Goal: Information Seeking & Learning: Find specific page/section

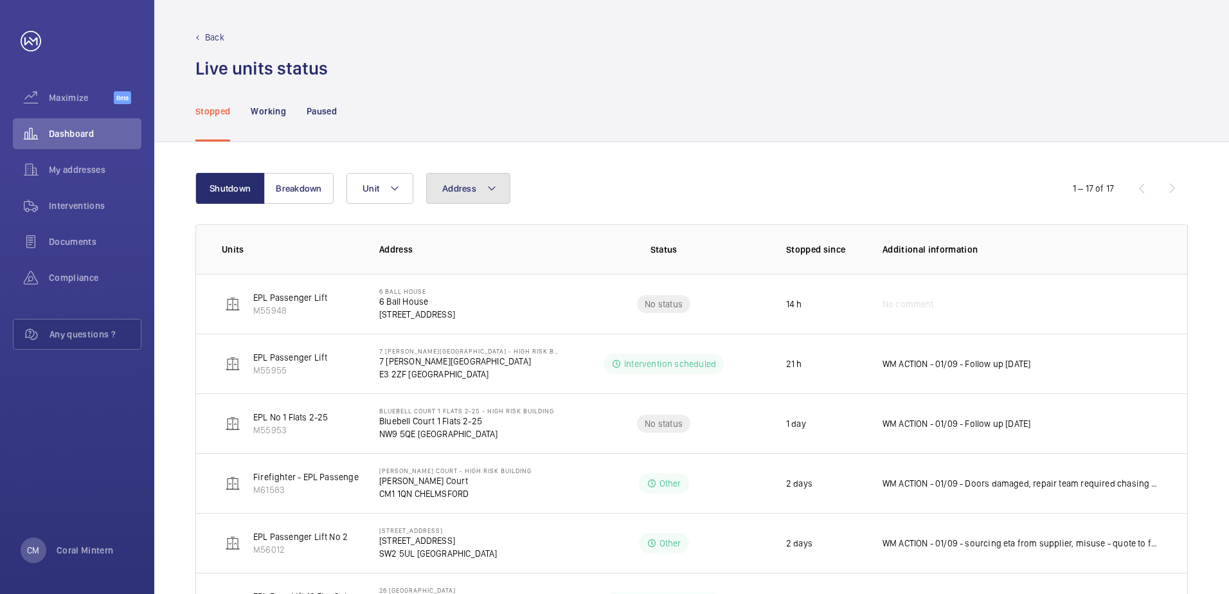
click at [457, 199] on button "Address" at bounding box center [468, 188] width 84 height 31
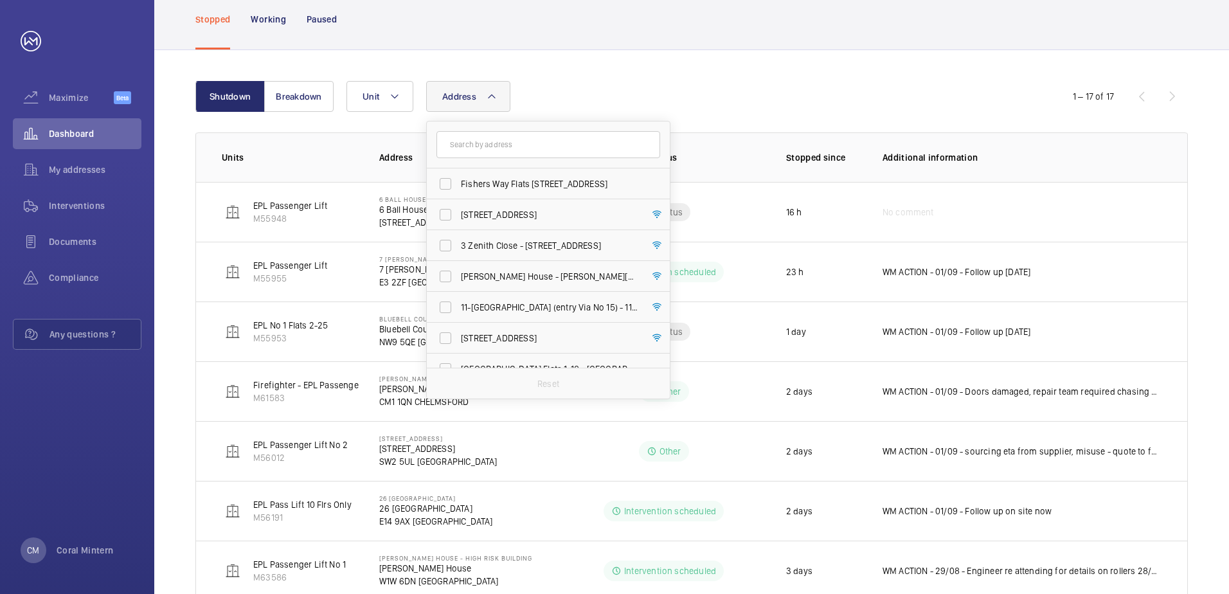
scroll to position [64, 0]
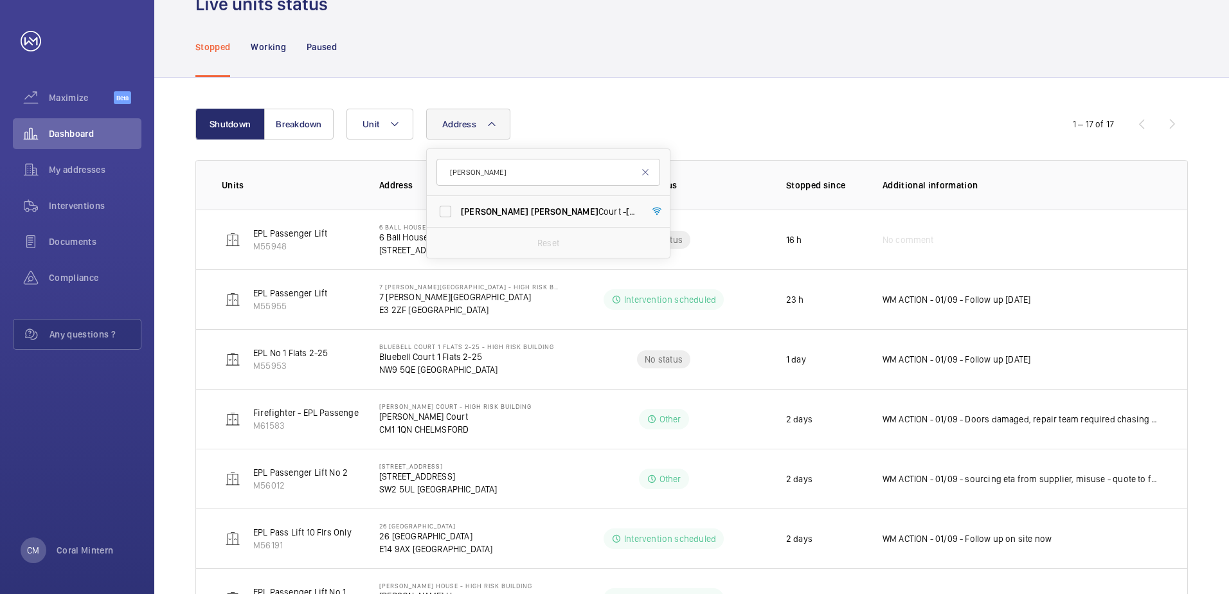
type input "[PERSON_NAME]"
click at [626, 212] on span "[PERSON_NAME]" at bounding box center [659, 211] width 67 height 10
click at [458, 212] on input "[PERSON_NAME] Court - [GEOGRAPHIC_DATA][STREET_ADDRESS]" at bounding box center [446, 212] width 26 height 26
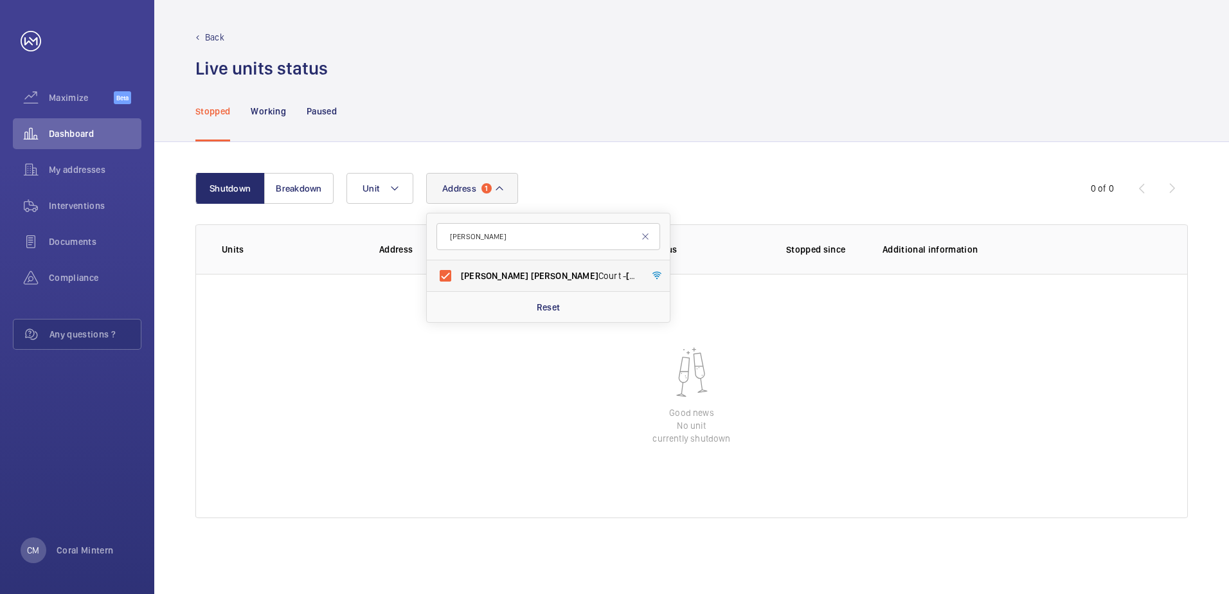
click at [516, 267] on label "[PERSON_NAME] Court - [GEOGRAPHIC_DATA][STREET_ADDRESS]" at bounding box center [539, 275] width 224 height 31
click at [458, 267] on input "[PERSON_NAME] Court - [GEOGRAPHIC_DATA][STREET_ADDRESS]" at bounding box center [446, 276] width 26 height 26
checkbox input "false"
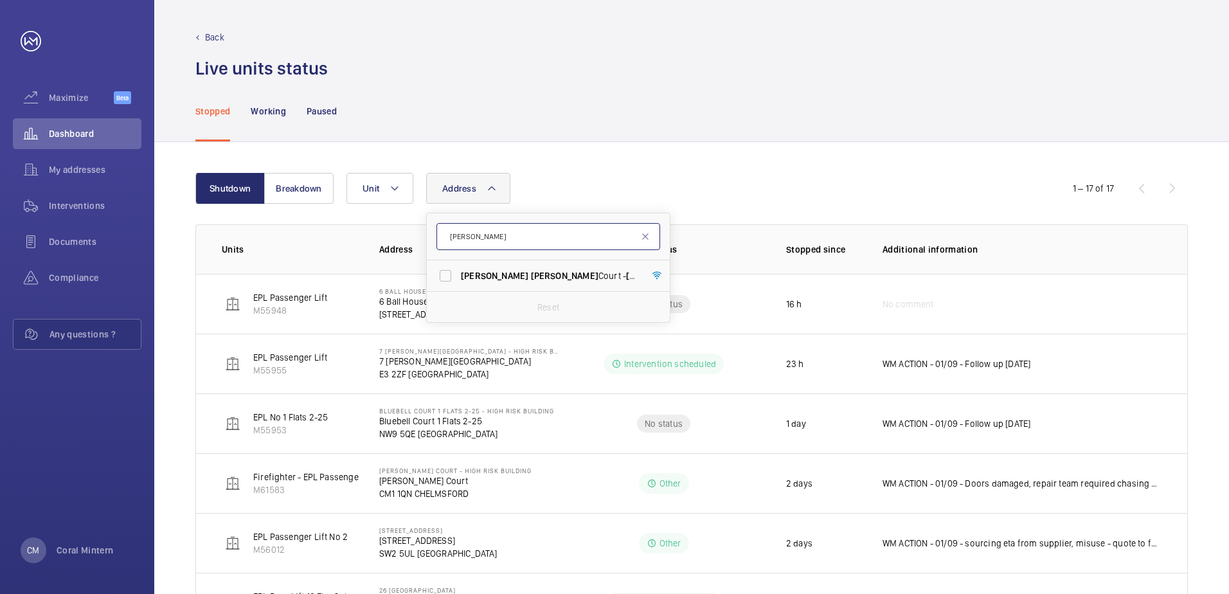
drag, startPoint x: 505, startPoint y: 239, endPoint x: 449, endPoint y: 237, distance: 55.3
click at [449, 237] on input "[PERSON_NAME]" at bounding box center [548, 236] width 224 height 27
type input "printworks"
click at [527, 273] on span "116 Printworks Apartments Flats 1-65 - High Risk Building - 116 Printworks Apar…" at bounding box center [549, 275] width 177 height 13
click at [458, 273] on input "116 Printworks Apartments Flats 1-65 - High Risk Building - 116 Printworks Apar…" at bounding box center [446, 276] width 26 height 26
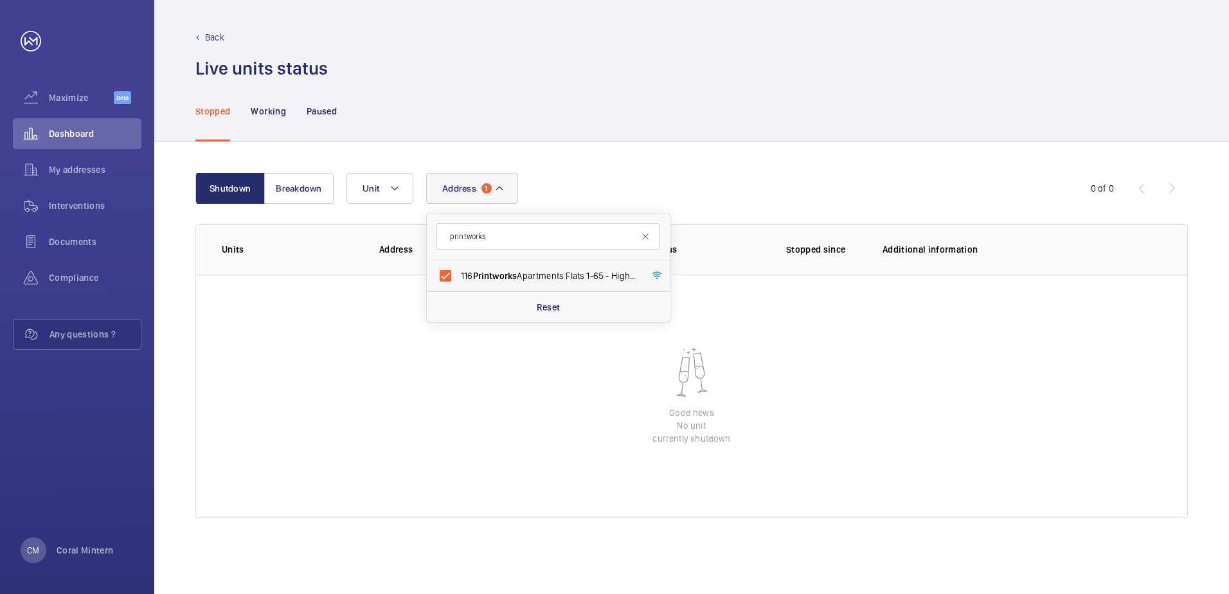
click at [585, 273] on span "116 Printworks Apartments Flats 1-65 - High Risk Building - 116 Printworks Apar…" at bounding box center [549, 275] width 177 height 13
click at [458, 273] on input "116 Printworks Apartments Flats 1-65 - High Risk Building - 116 Printworks Apar…" at bounding box center [446, 276] width 26 height 26
checkbox input "false"
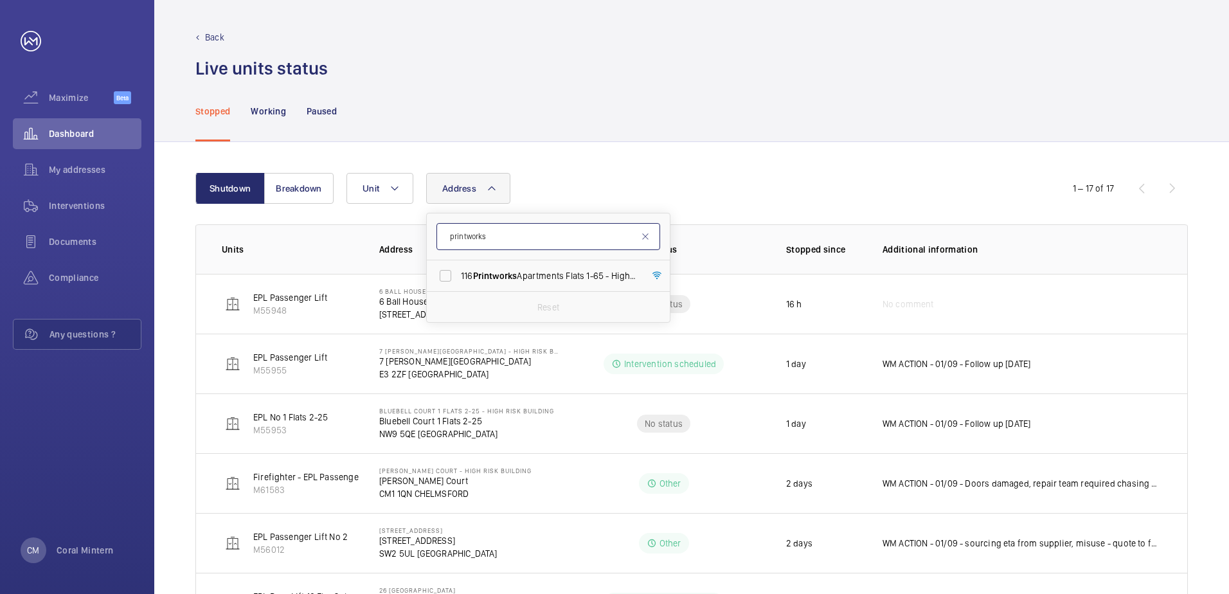
drag, startPoint x: 499, startPoint y: 235, endPoint x: 460, endPoint y: 230, distance: 39.5
click at [458, 231] on input "printworks" at bounding box center [548, 236] width 224 height 27
type input "p"
type input "ivy"
click at [511, 280] on span "Ivy Court Flats [STREET_ADDRESS]" at bounding box center [549, 275] width 177 height 13
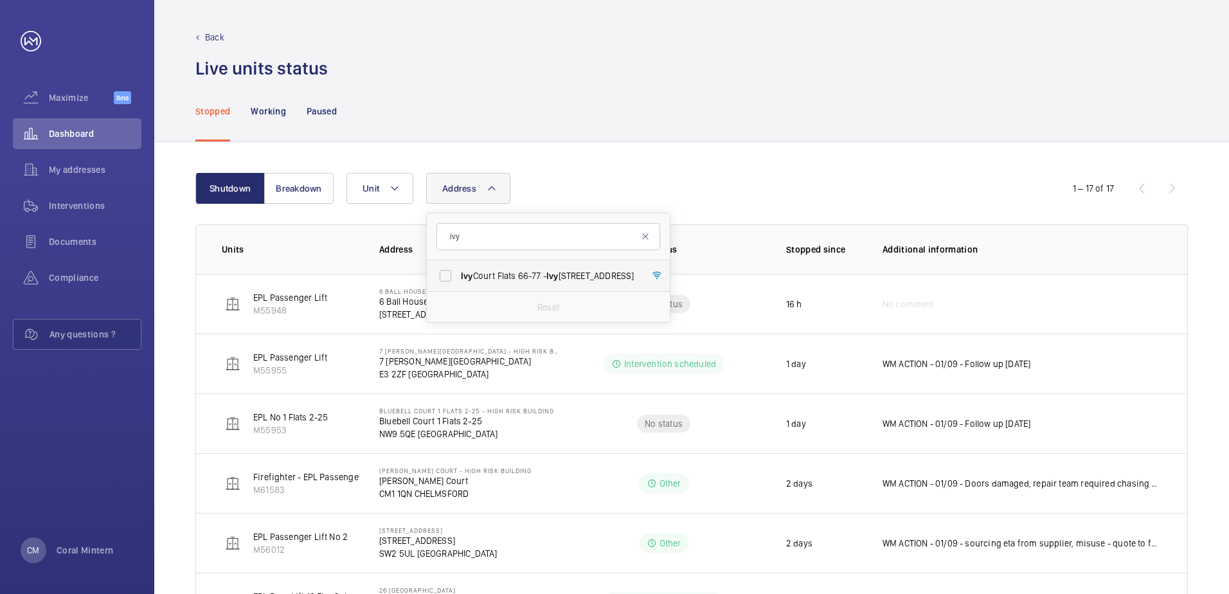
click at [458, 280] on input "Ivy Court Flats [STREET_ADDRESS]" at bounding box center [446, 276] width 26 height 26
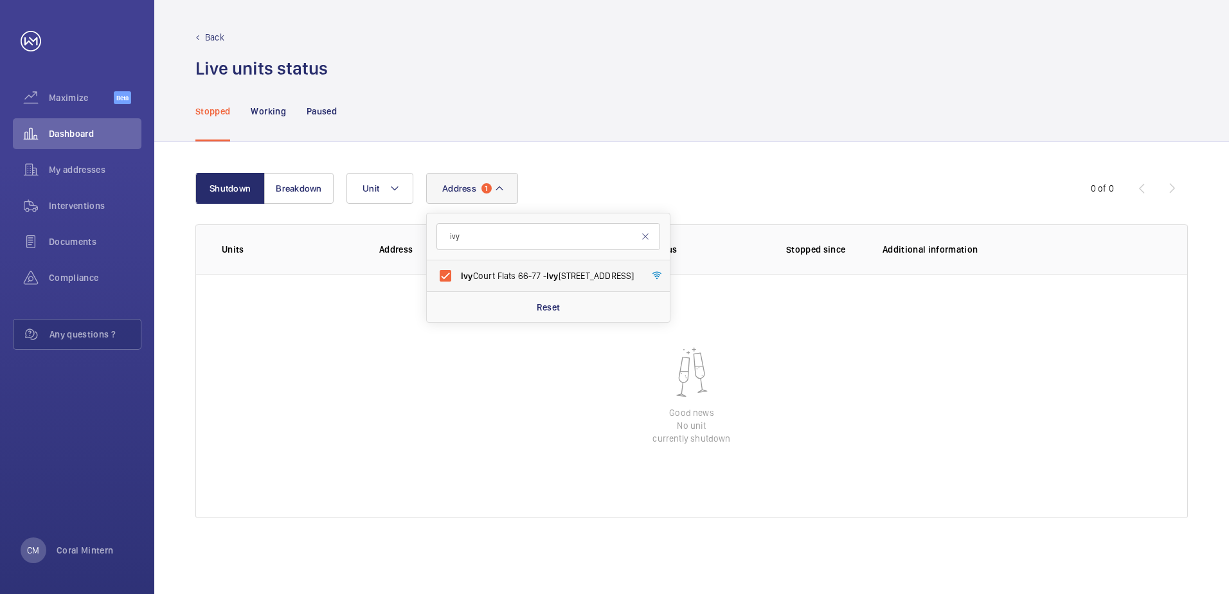
click at [525, 283] on label "Ivy Court Flats [STREET_ADDRESS]" at bounding box center [539, 275] width 224 height 31
click at [458, 283] on input "Ivy Court Flats [STREET_ADDRESS]" at bounding box center [446, 276] width 26 height 26
checkbox input "false"
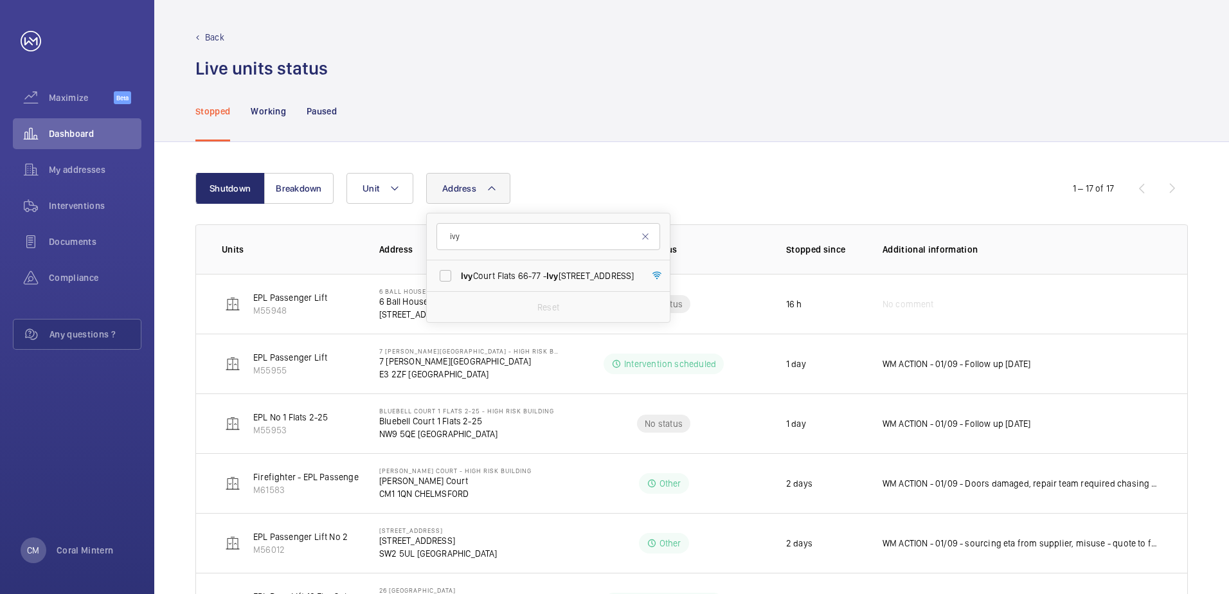
click at [482, 177] on button "Address" at bounding box center [468, 188] width 84 height 31
type input "w1w 6dn"
click at [505, 266] on label "[PERSON_NAME] House - High Risk Building - [PERSON_NAME][GEOGRAPHIC_DATA]" at bounding box center [539, 275] width 224 height 31
click at [458, 266] on input "[PERSON_NAME] House - High Risk Building - [PERSON_NAME][GEOGRAPHIC_DATA]" at bounding box center [446, 276] width 26 height 26
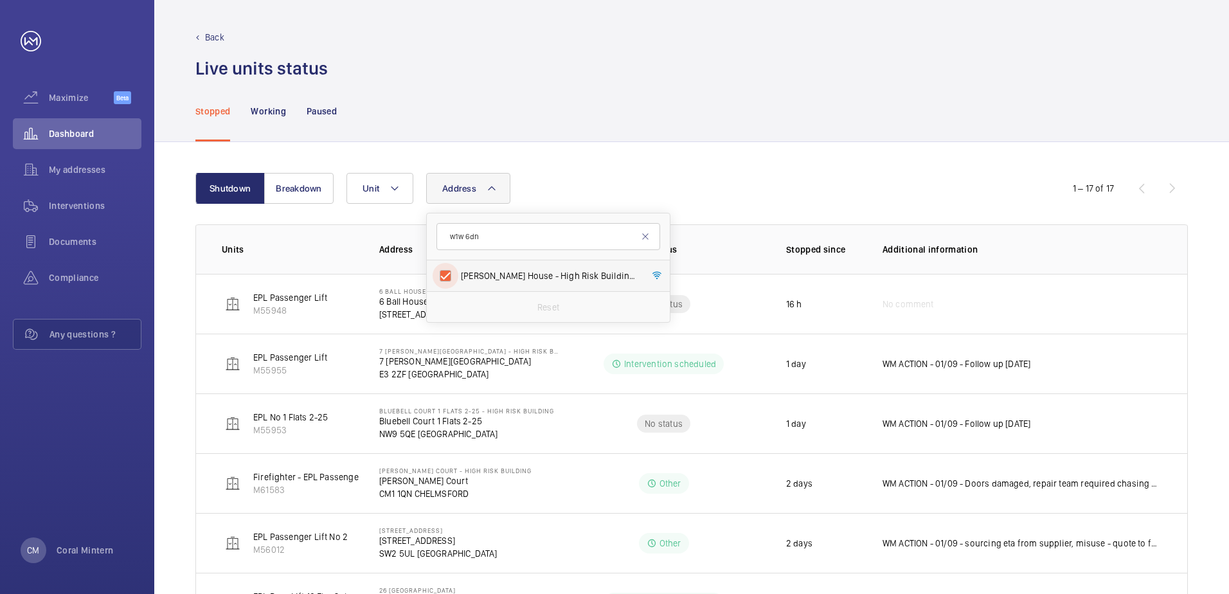
checkbox input "true"
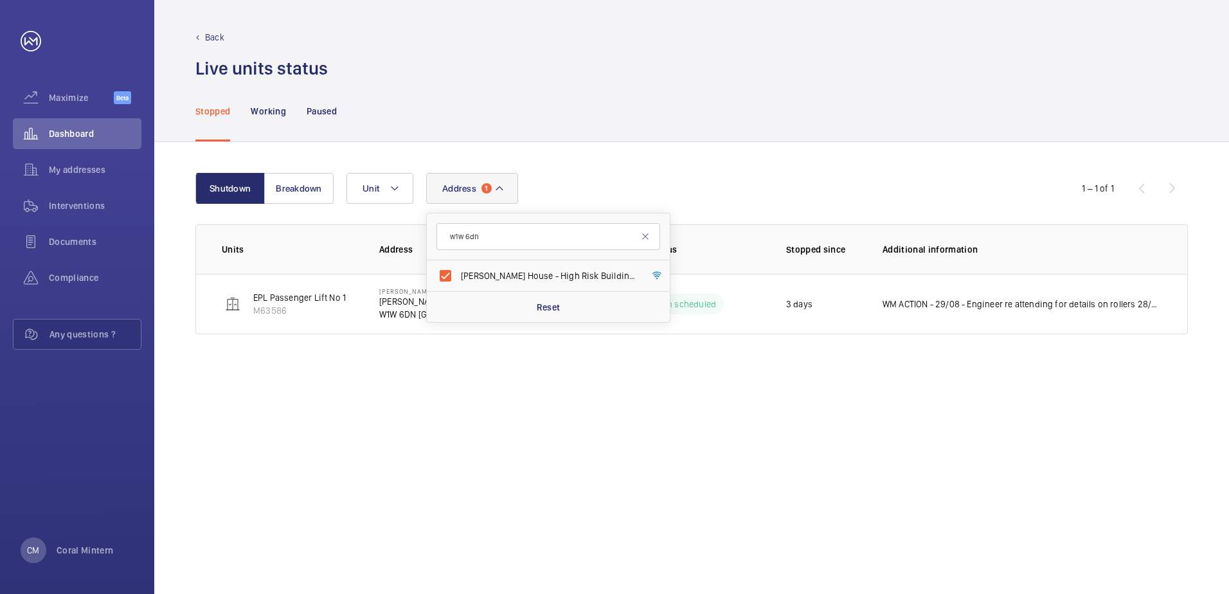
click at [669, 131] on div "Stopped Working Paused" at bounding box center [691, 110] width 993 height 61
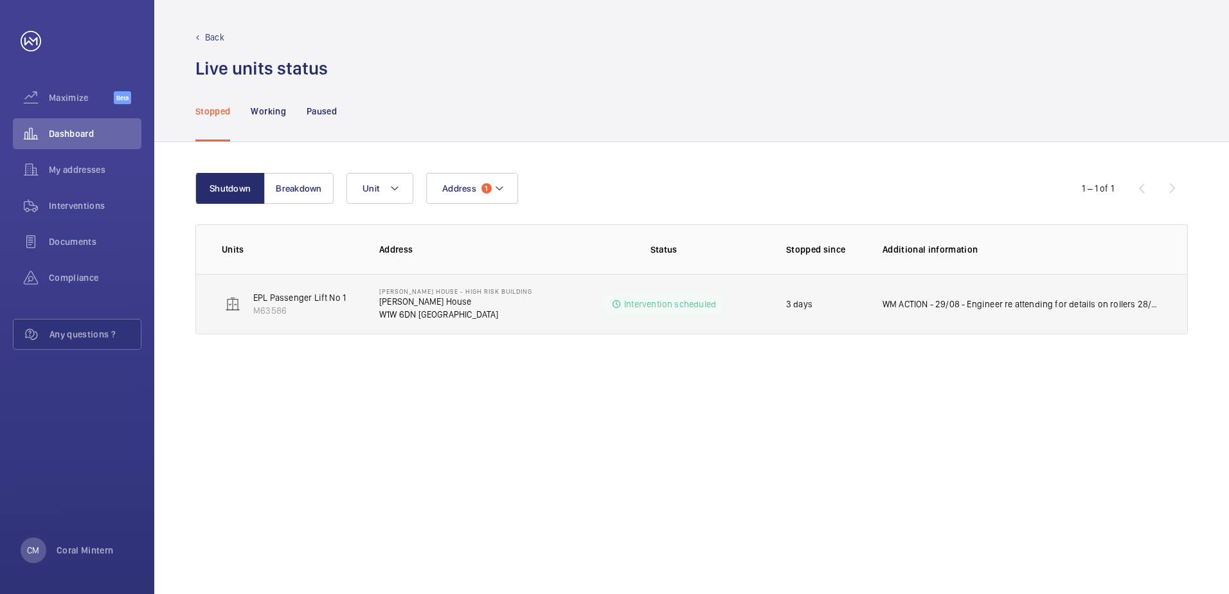
click at [1057, 306] on p "WM ACTION - 29/08 - Engineer re attending for details on rollers 28/08 - New ro…" at bounding box center [1022, 304] width 279 height 13
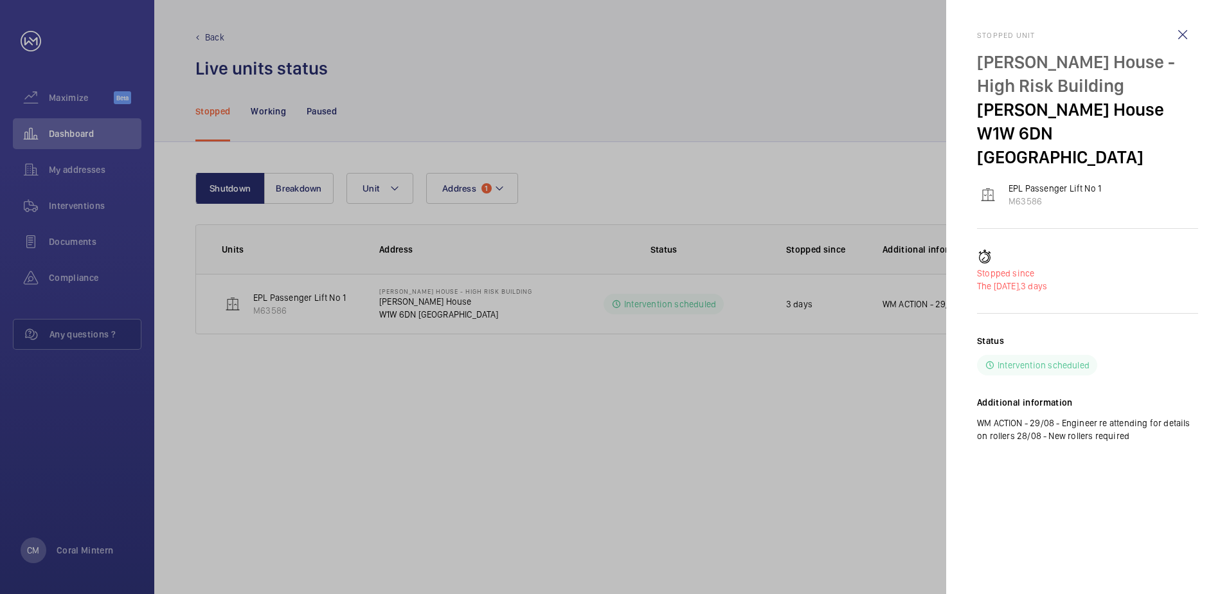
drag, startPoint x: 1164, startPoint y: 420, endPoint x: 960, endPoint y: 39, distance: 432.5
click at [960, 39] on mat-sidenav "Stopped unit [PERSON_NAME] House - High Risk Building [PERSON_NAME][GEOGRAPHIC_…" at bounding box center [1087, 297] width 283 height 594
drag, startPoint x: 960, startPoint y: 39, endPoint x: 1128, endPoint y: 86, distance: 174.2
copy div "Stopped unit [PERSON_NAME] House - High Risk Building [PERSON_NAME][GEOGRAPHIC_…"
click at [1184, 27] on wm-front-icon-button at bounding box center [1182, 34] width 31 height 31
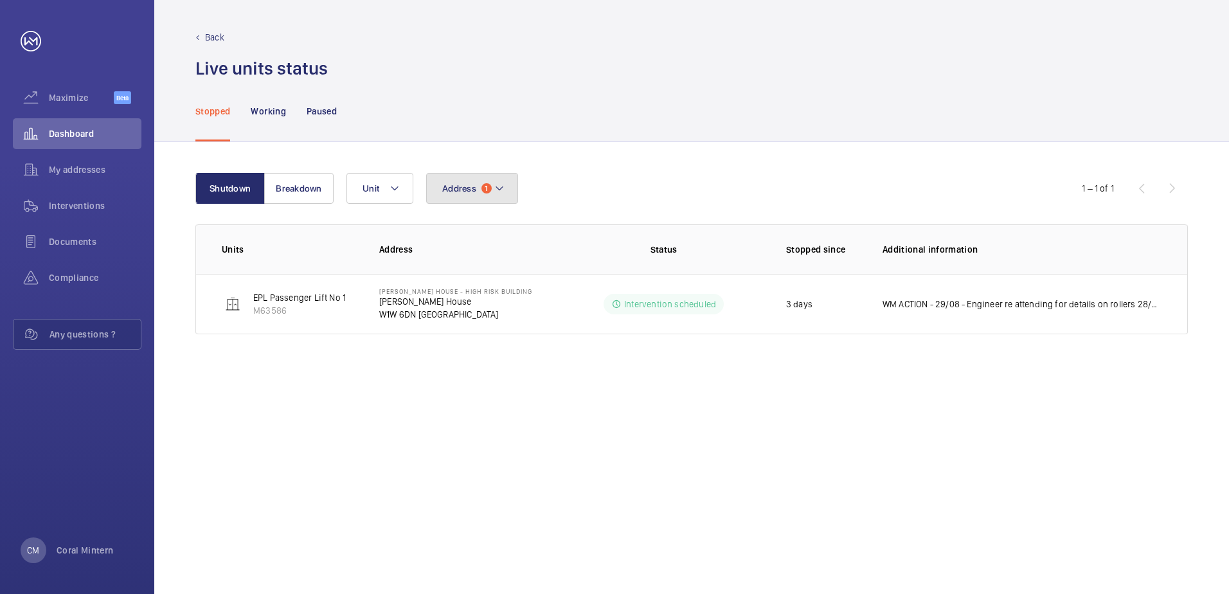
click at [496, 198] on button "Address 1" at bounding box center [472, 188] width 92 height 31
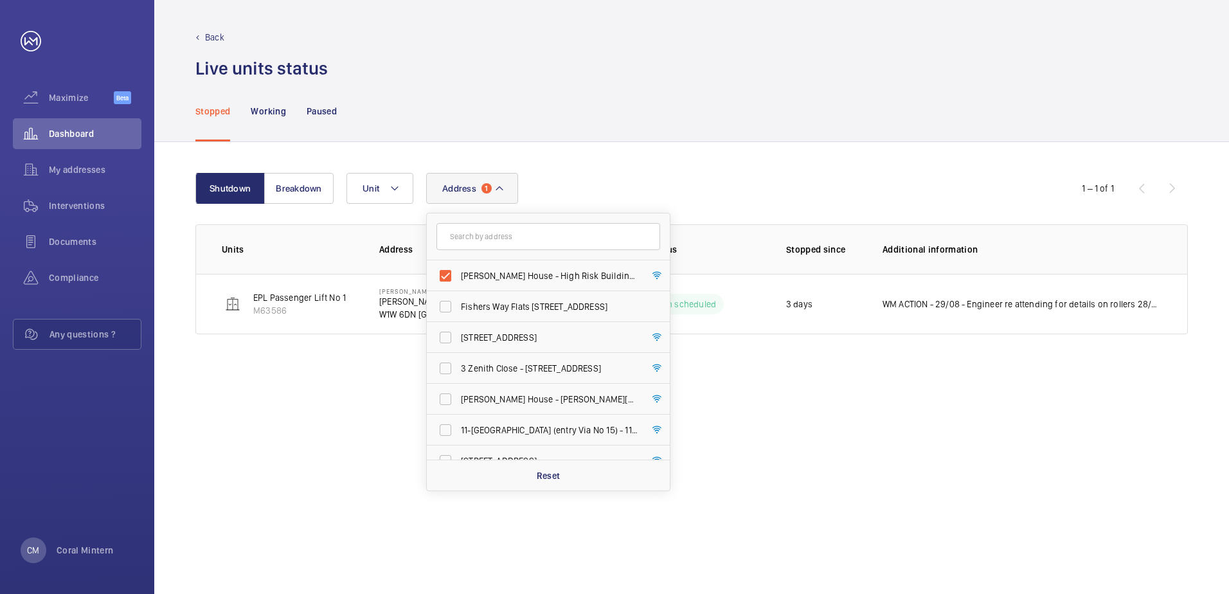
click at [523, 276] on span "[PERSON_NAME] House - High Risk Building - [PERSON_NAME][GEOGRAPHIC_DATA]" at bounding box center [549, 275] width 177 height 13
click at [458, 276] on input "[PERSON_NAME] House - High Risk Building - [PERSON_NAME][GEOGRAPHIC_DATA]" at bounding box center [446, 276] width 26 height 26
checkbox input "false"
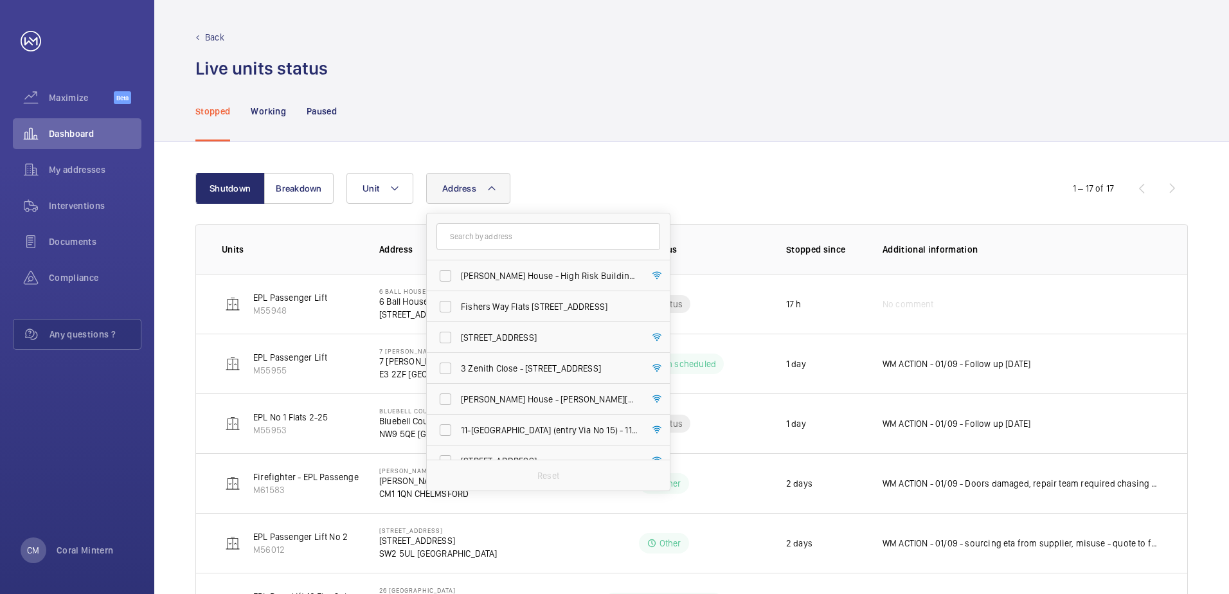
click at [577, 117] on div "Stopped Working Paused" at bounding box center [691, 110] width 993 height 61
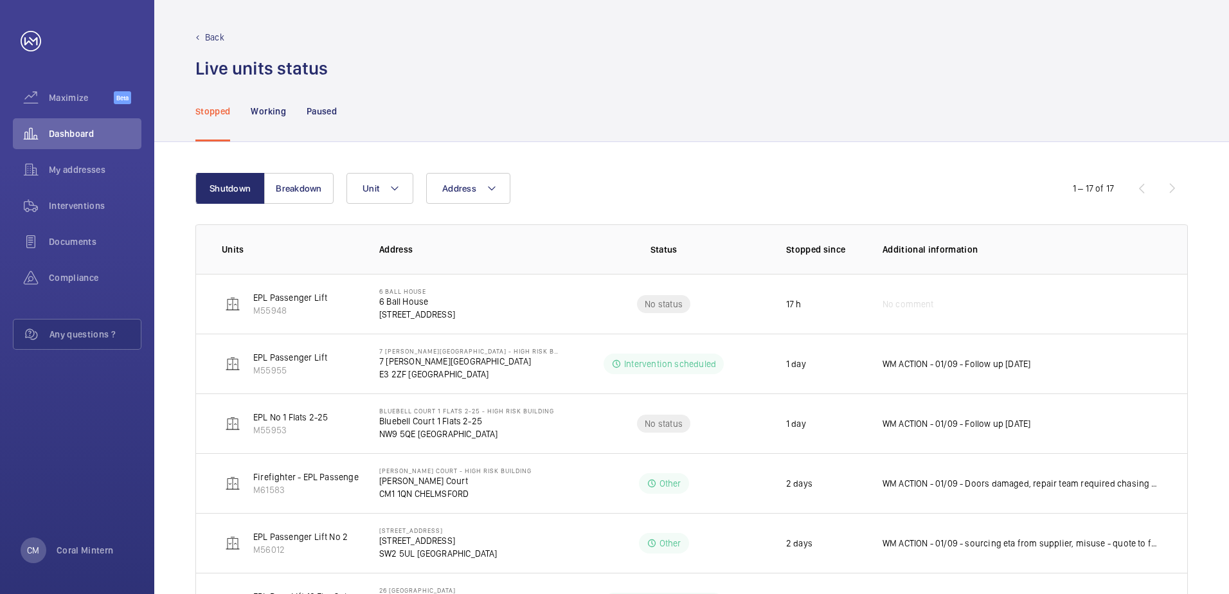
click at [463, 185] on span "Address" at bounding box center [459, 188] width 34 height 10
type input "e14 9ax"
click at [577, 281] on span "[STREET_ADDRESS]" at bounding box center [549, 275] width 177 height 13
click at [458, 281] on input "[STREET_ADDRESS]" at bounding box center [446, 276] width 26 height 26
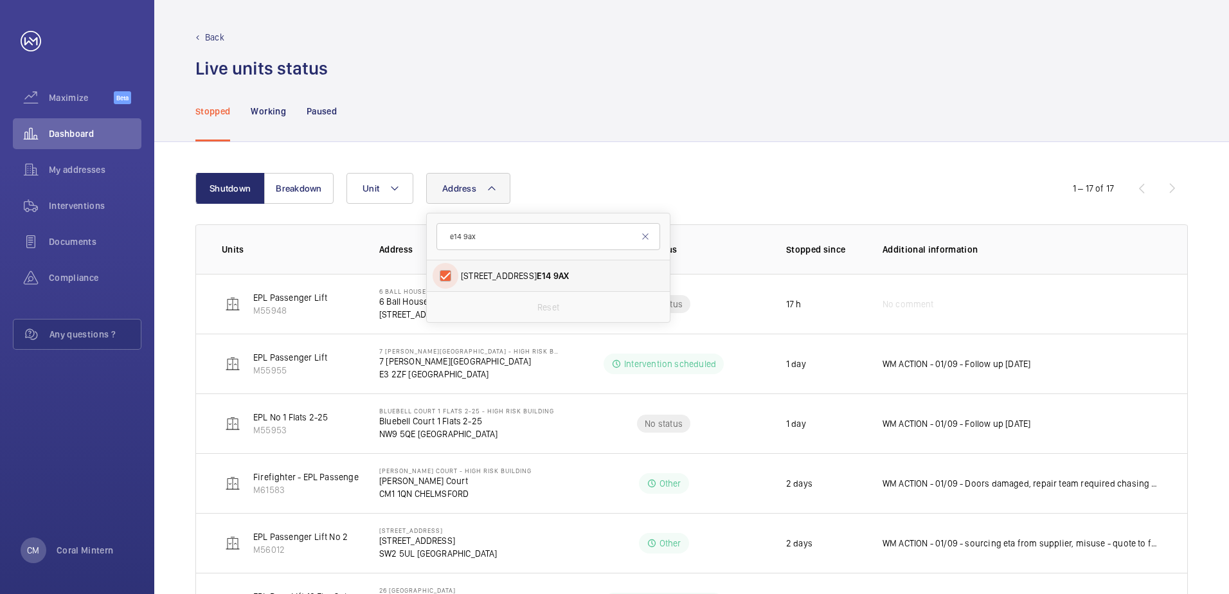
checkbox input "true"
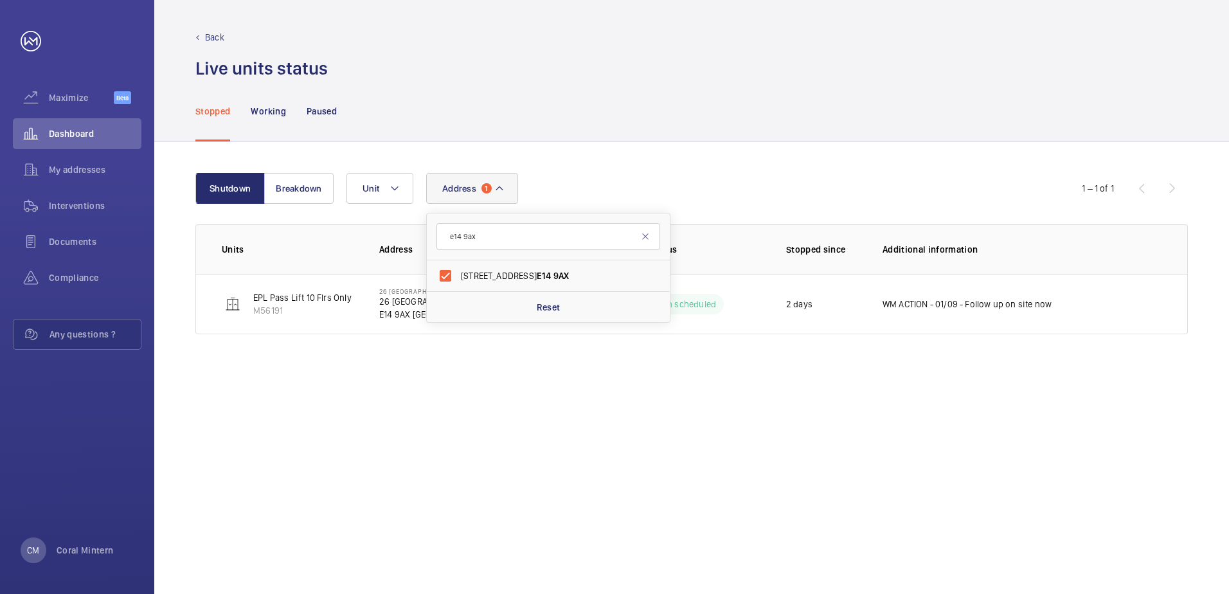
click at [660, 110] on div "Stopped Working Paused" at bounding box center [691, 110] width 993 height 61
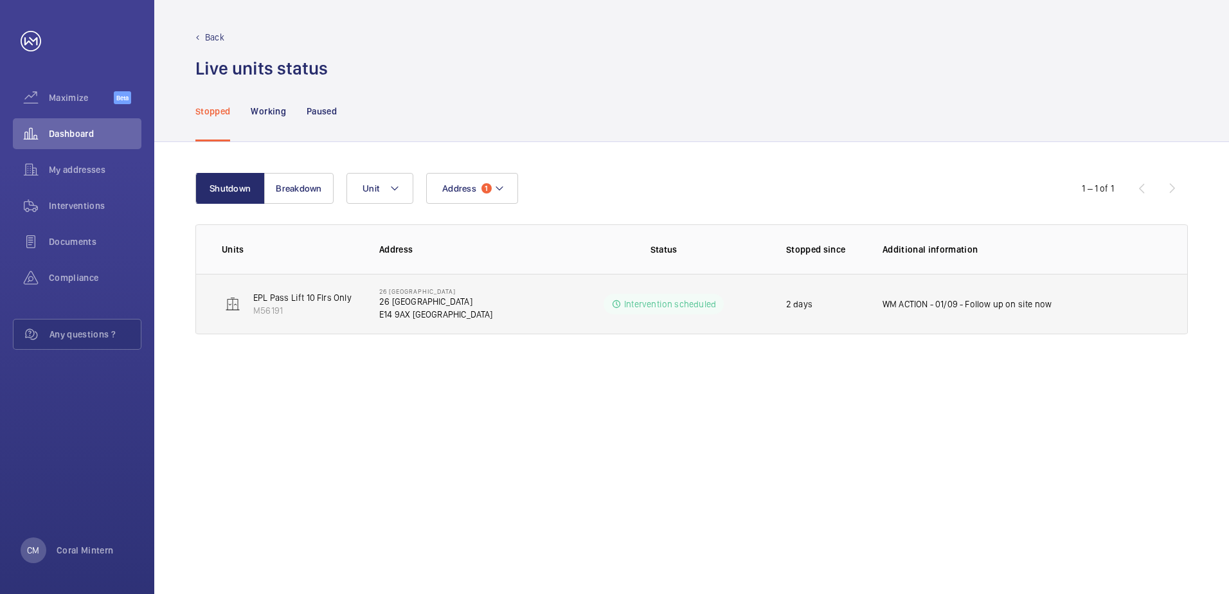
click at [1020, 314] on td "WM ACTION - 01/09 - Follow up on site now" at bounding box center [1024, 304] width 325 height 60
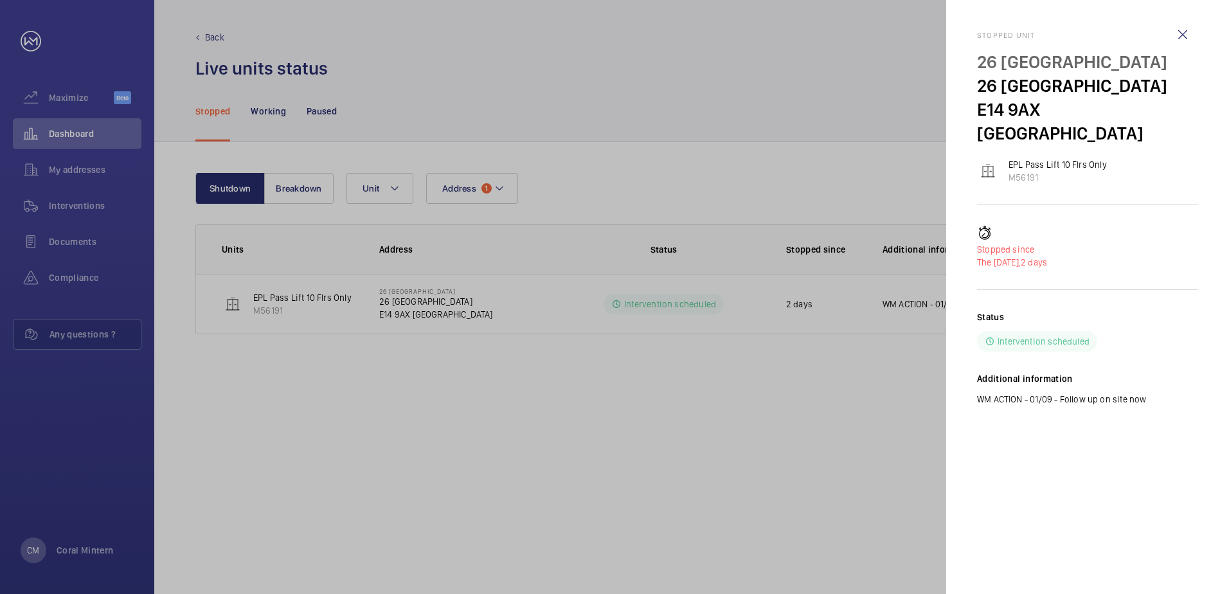
drag, startPoint x: 1169, startPoint y: 382, endPoint x: 972, endPoint y: 33, distance: 400.1
click at [972, 33] on mat-sidenav "Stopped [STREET_ADDRESS] EPL Pass Lift 10 Flrs Only M56191 Stopped since The [D…" at bounding box center [1087, 297] width 283 height 594
copy div "Stopped [STREET_ADDRESS] EPL Pass Lift 10 Flrs Only M56191 Stopped since The [D…"
click at [37, 87] on div at bounding box center [614, 297] width 1229 height 594
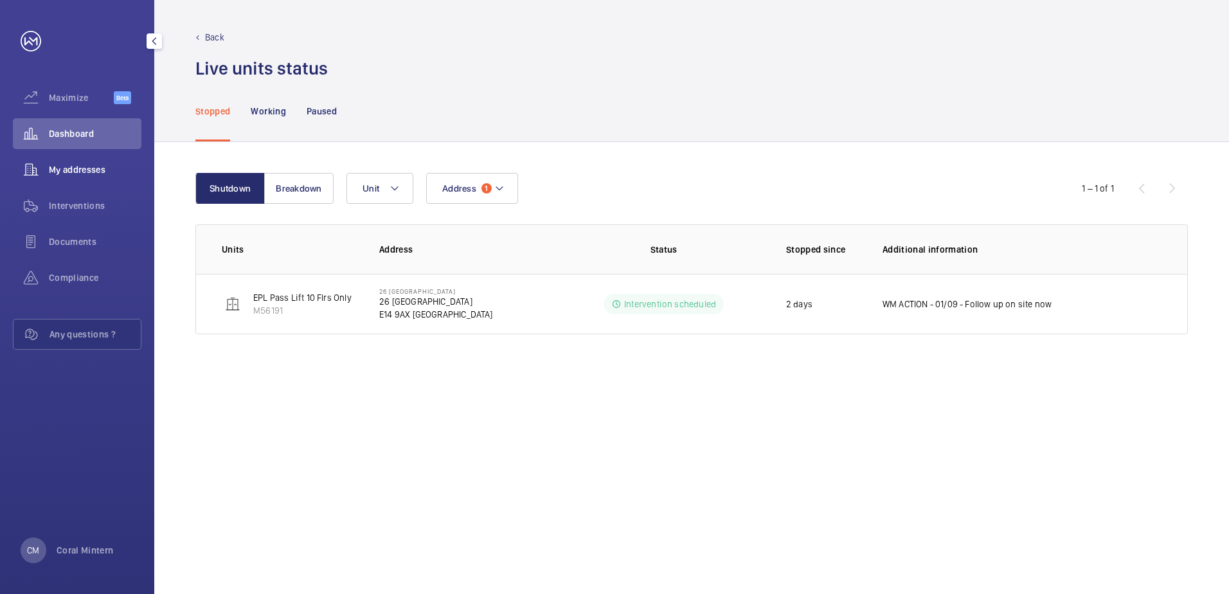
drag, startPoint x: 80, startPoint y: 154, endPoint x: 83, endPoint y: 161, distance: 7.5
click at [83, 161] on mat-sidenav-container "Maximize Beta Dashboard My addresses Interventions Documents Compliance Any que…" at bounding box center [614, 297] width 1229 height 594
drag, startPoint x: 83, startPoint y: 161, endPoint x: 95, endPoint y: 170, distance: 15.2
click at [95, 170] on span "My addresses" at bounding box center [95, 169] width 93 height 13
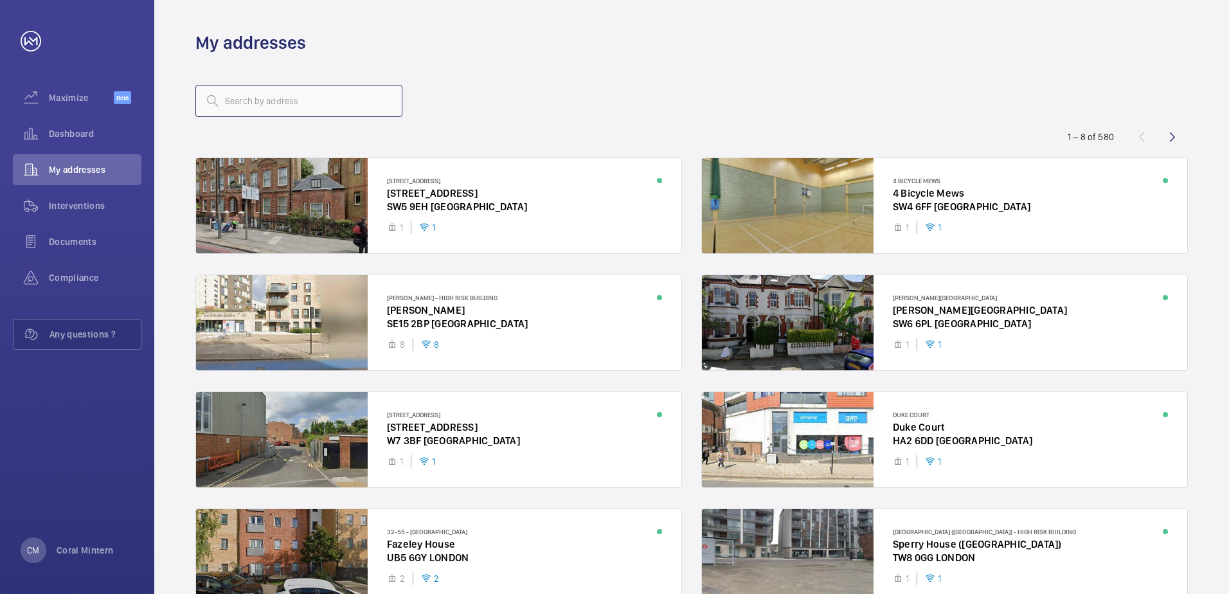
click at [368, 100] on input "text" at bounding box center [298, 101] width 207 height 32
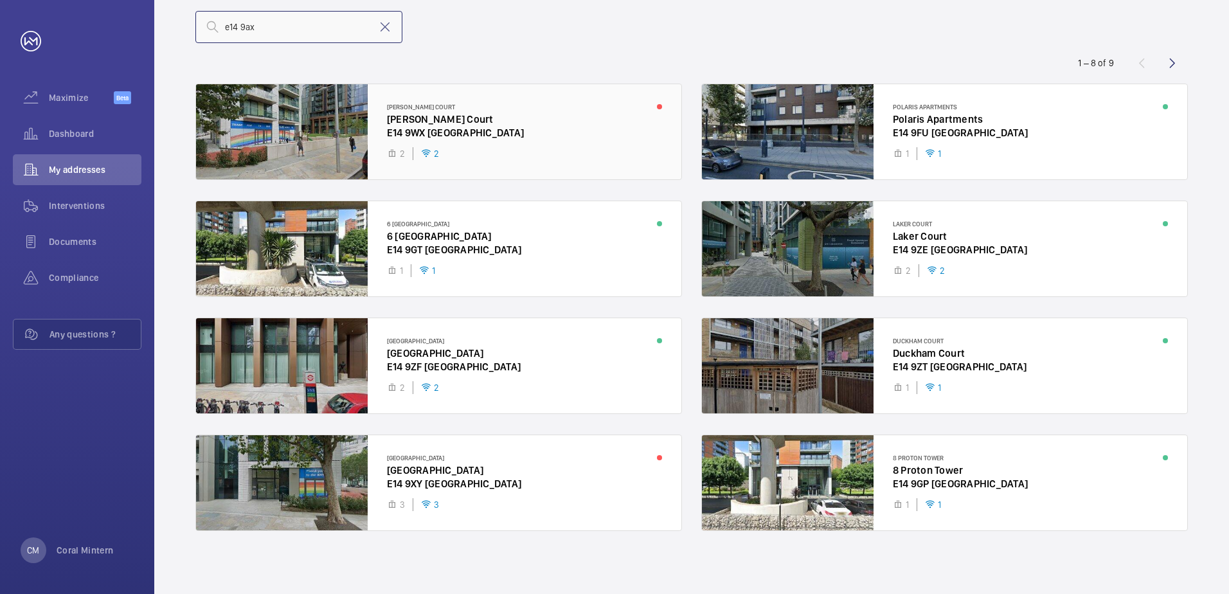
scroll to position [75, 0]
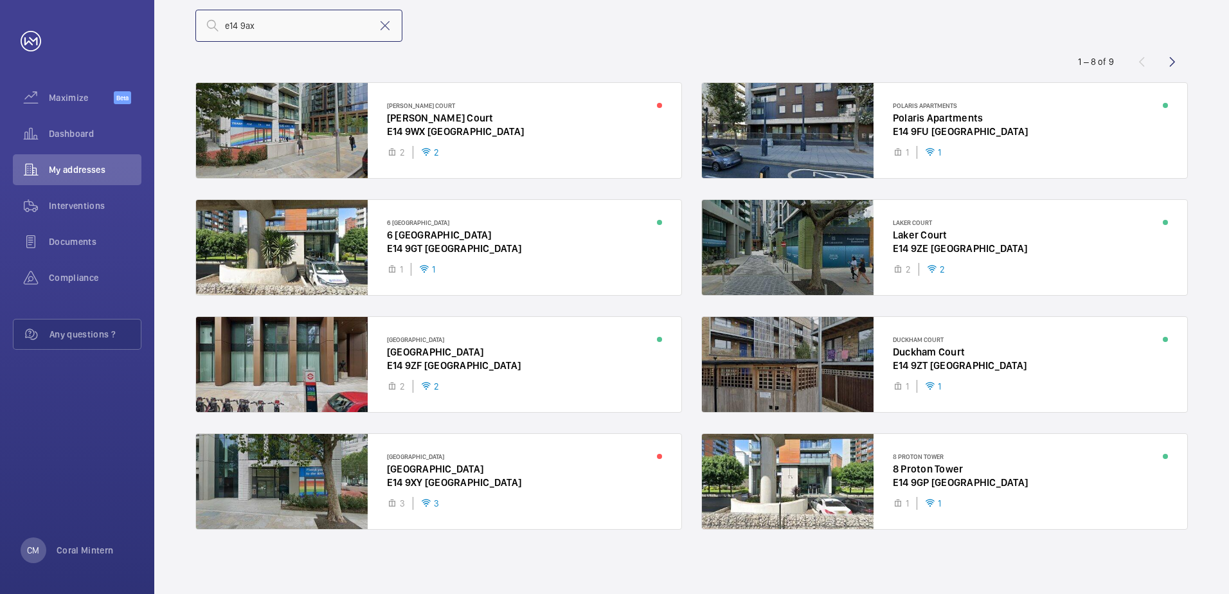
drag, startPoint x: 287, startPoint y: 28, endPoint x: 236, endPoint y: 19, distance: 52.2
click at [187, 19] on wm-front-address-list "e14 9ax 1 – 8 of [GEOGRAPHIC_DATA][PERSON_NAME][PERSON_NAME] [GEOGRAPHIC_DATA] …" at bounding box center [691, 286] width 1075 height 615
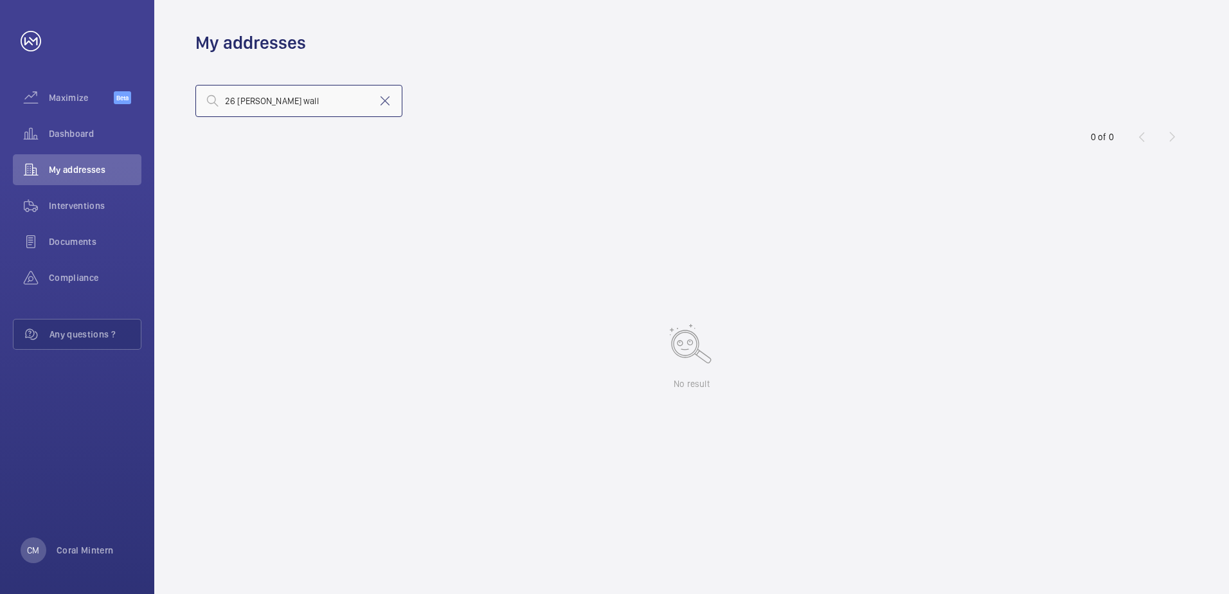
drag, startPoint x: 295, startPoint y: 99, endPoint x: 228, endPoint y: 91, distance: 67.4
click at [228, 91] on input "26 [PERSON_NAME] wall" at bounding box center [298, 101] width 207 height 32
type input "2"
type input "whitby"
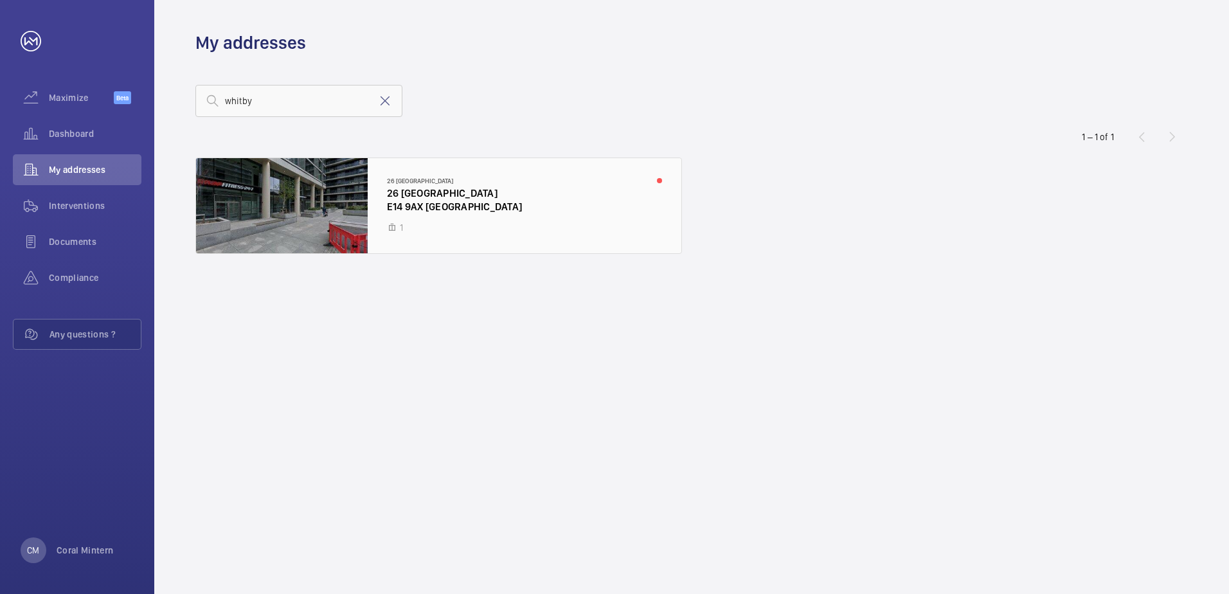
click at [490, 228] on div at bounding box center [438, 205] width 485 height 95
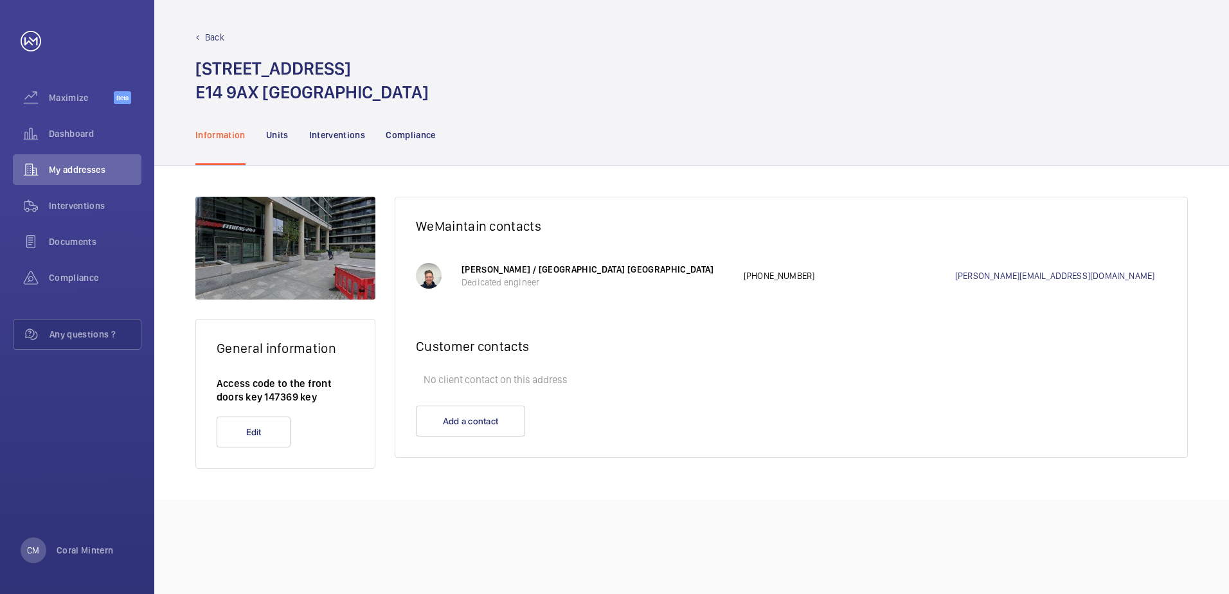
click at [548, 292] on div "[PERSON_NAME] / WeMaintain UK Dedicated engineer [PHONE_NUMBER] [PERSON_NAME][E…" at bounding box center [814, 276] width 705 height 58
click at [541, 267] on p "[PERSON_NAME] / [GEOGRAPHIC_DATA] [GEOGRAPHIC_DATA]" at bounding box center [596, 269] width 269 height 13
click at [75, 129] on span "Dashboard" at bounding box center [95, 133] width 93 height 13
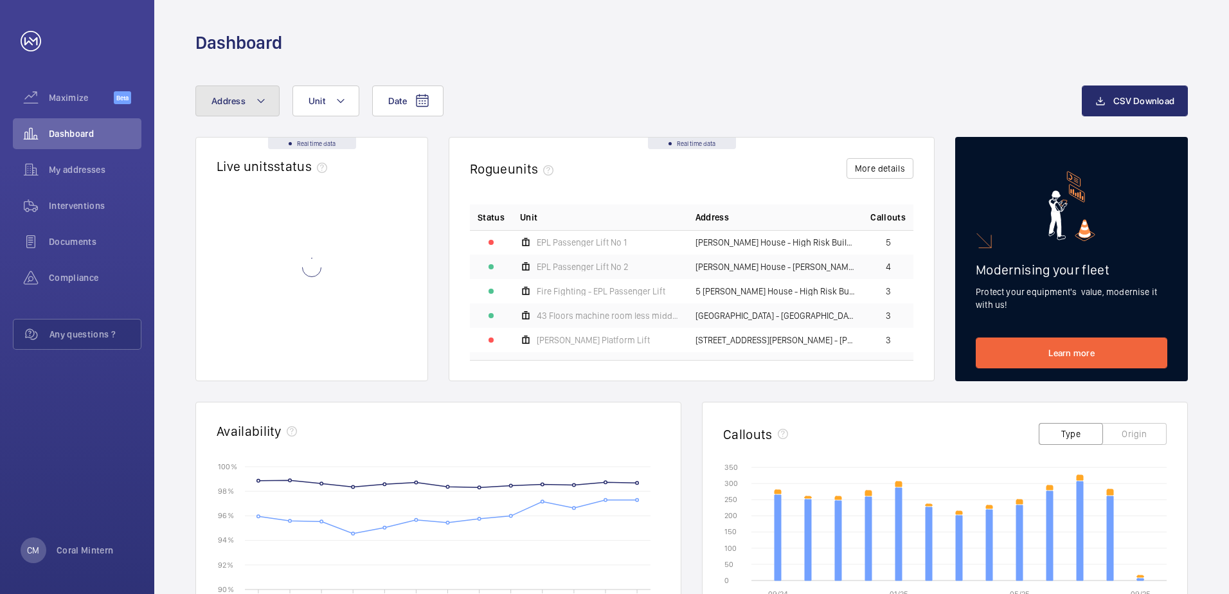
click at [256, 100] on mat-icon at bounding box center [261, 100] width 10 height 15
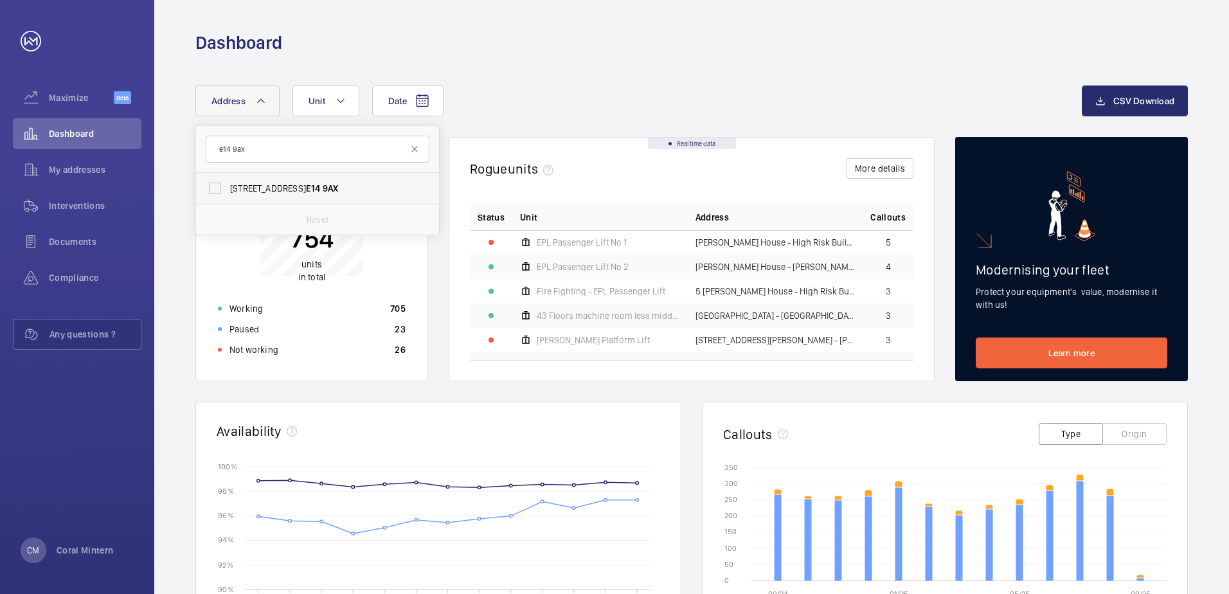
type input "e14 9ax"
click at [350, 192] on span "[STREET_ADDRESS]" at bounding box center [318, 188] width 177 height 13
click at [228, 192] on input "[STREET_ADDRESS]" at bounding box center [215, 188] width 26 height 26
checkbox input "true"
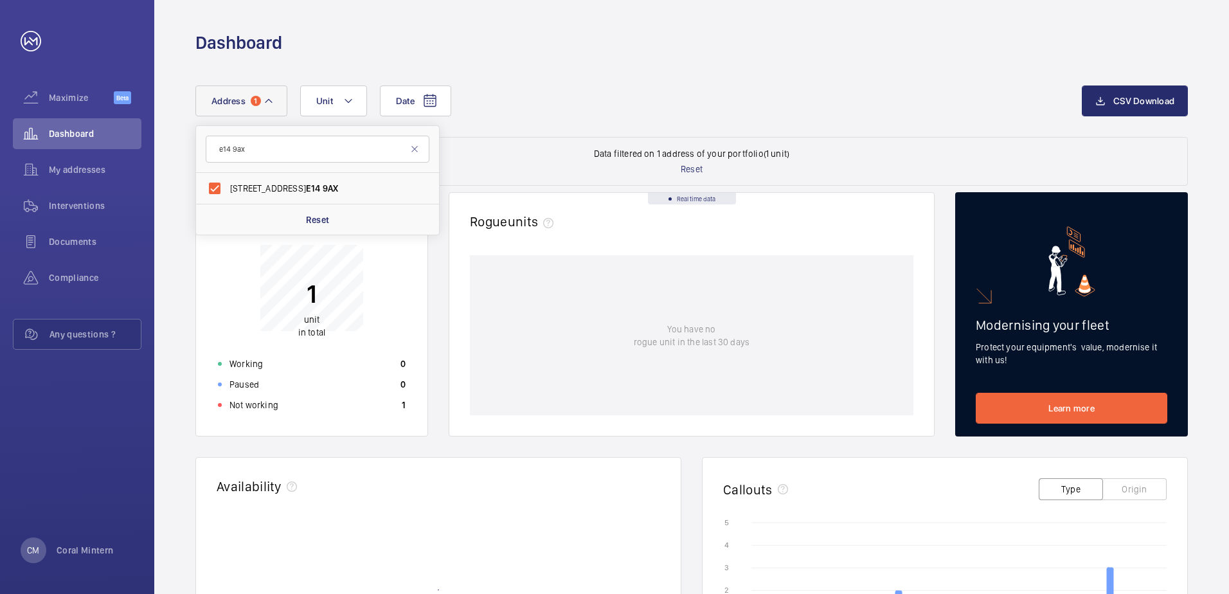
click at [371, 330] on div "1 unit in total" at bounding box center [311, 280] width 203 height 103
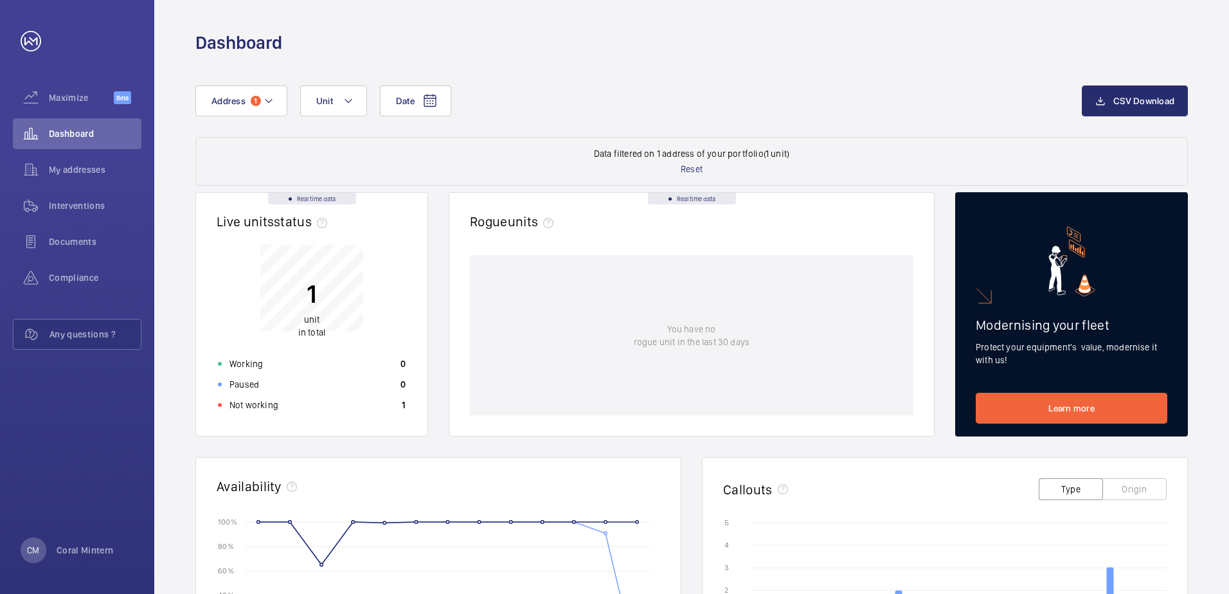
click at [318, 287] on p "1" at bounding box center [311, 294] width 27 height 32
click at [296, 407] on div "Not working 1" at bounding box center [311, 405] width 203 height 21
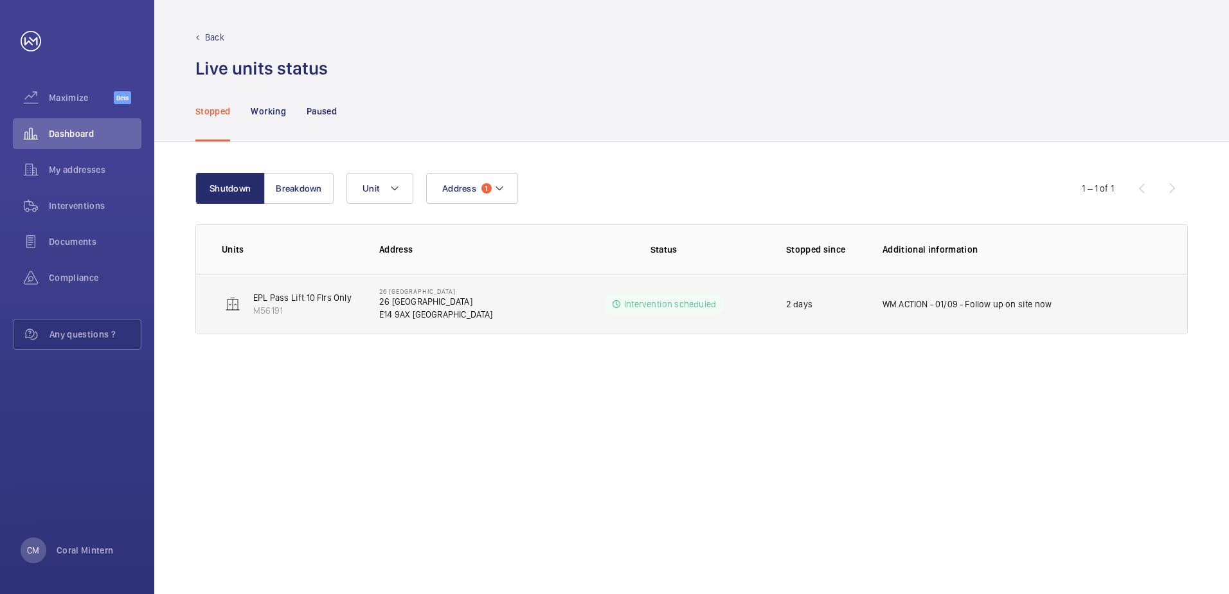
click at [1012, 282] on td "WM ACTION - 01/09 - Follow up on site now" at bounding box center [1024, 304] width 325 height 60
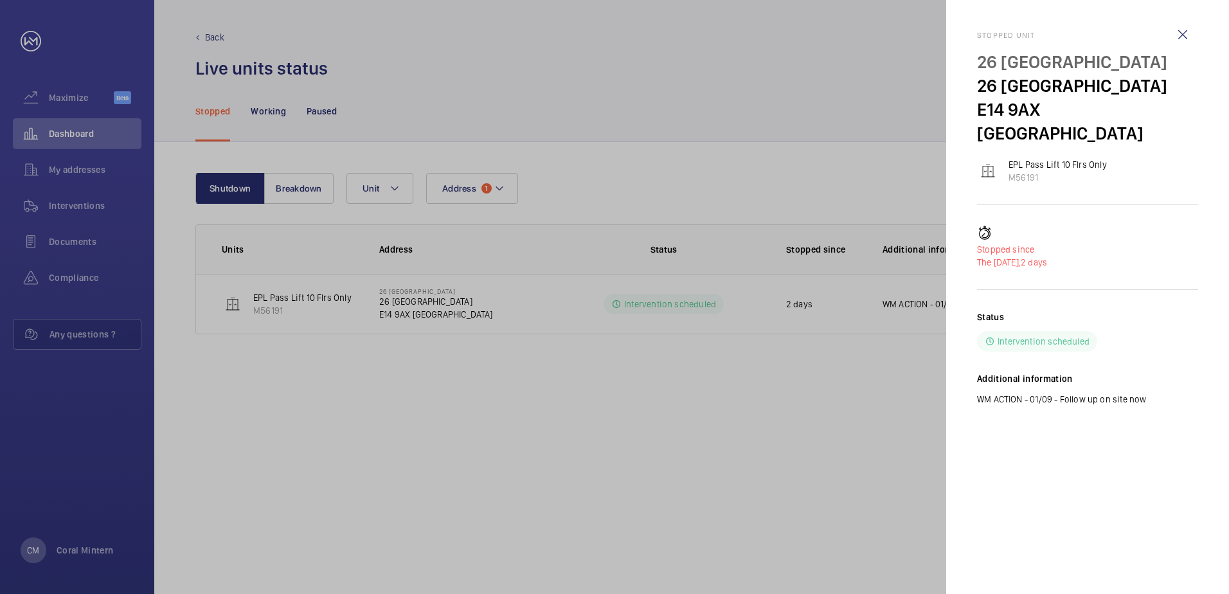
drag, startPoint x: 1162, startPoint y: 397, endPoint x: 971, endPoint y: 33, distance: 410.9
click at [971, 33] on mat-sidenav "Stopped [STREET_ADDRESS] EPL Pass Lift 10 Flrs Only M56191 Stopped since The [D…" at bounding box center [1087, 297] width 283 height 594
copy div "Stopped [STREET_ADDRESS] EPL Pass Lift 10 Flrs Only M56191 Stopped since The [D…"
click at [1189, 31] on wm-front-icon-button at bounding box center [1182, 34] width 31 height 31
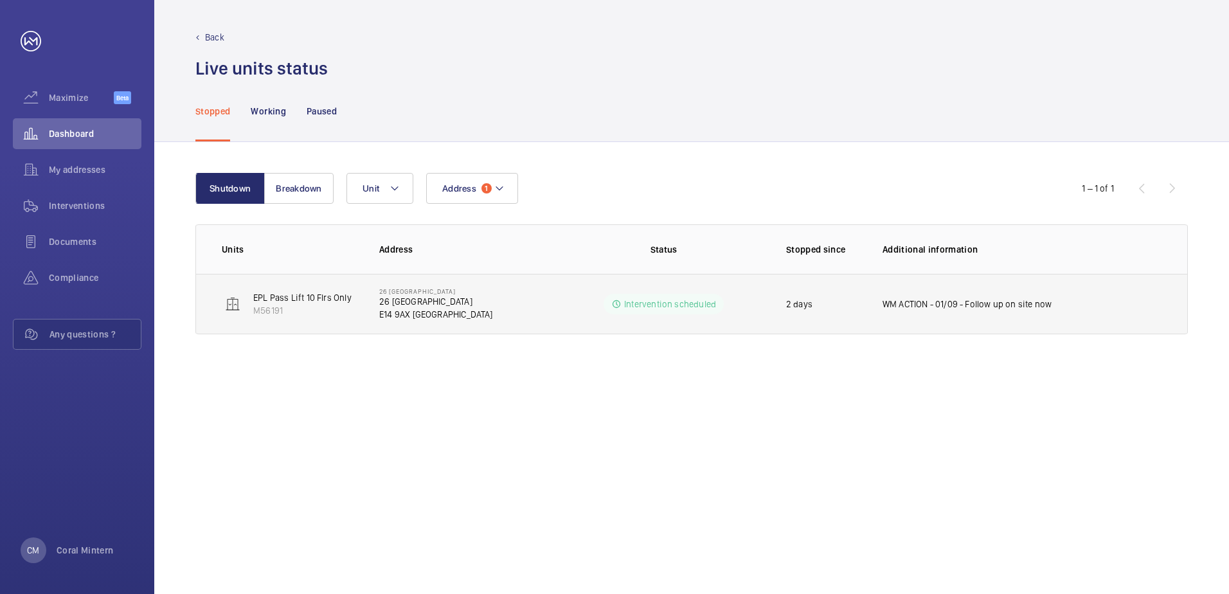
click at [972, 300] on p "WM ACTION - 01/09 - Follow up on site now" at bounding box center [967, 304] width 169 height 13
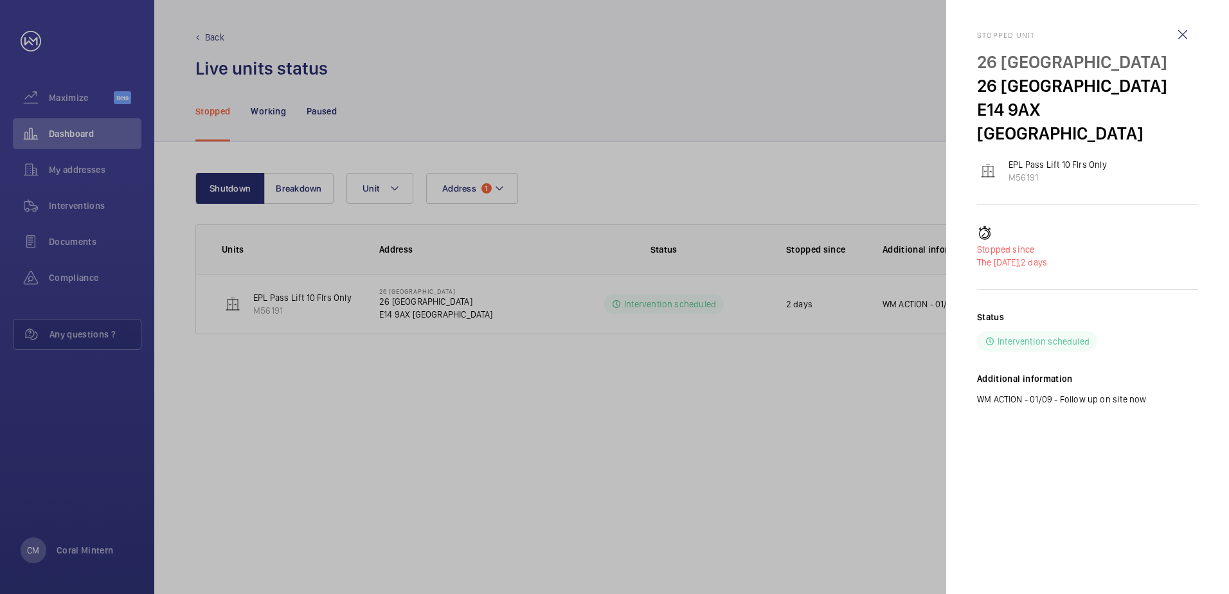
drag, startPoint x: 1178, startPoint y: 373, endPoint x: 966, endPoint y: 37, distance: 397.7
click at [966, 37] on mat-sidenav "Stopped [STREET_ADDRESS] EPL Pass Lift 10 Flrs Only M56191 Stopped since The [D…" at bounding box center [1087, 297] width 283 height 594
copy div "Stopped [STREET_ADDRESS] EPL Pass Lift 10 Flrs Only M56191 Stopped since The [D…"
click at [1189, 28] on wm-front-icon-button at bounding box center [1182, 34] width 31 height 31
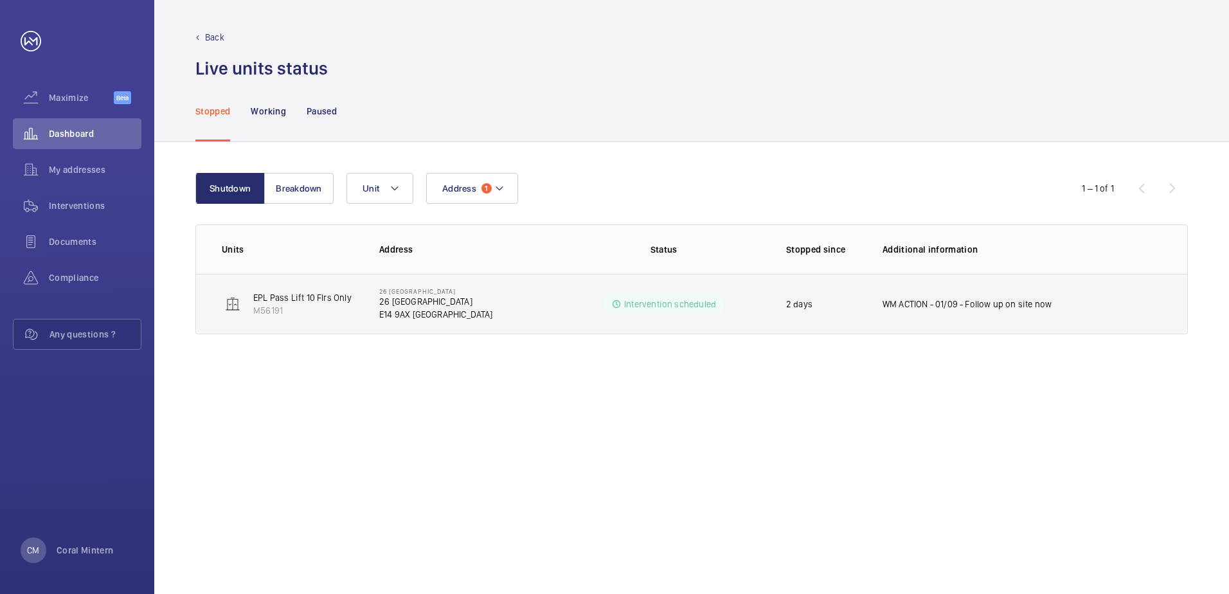
click at [975, 291] on td "WM ACTION - 01/09 - Follow up on site now" at bounding box center [1024, 304] width 325 height 60
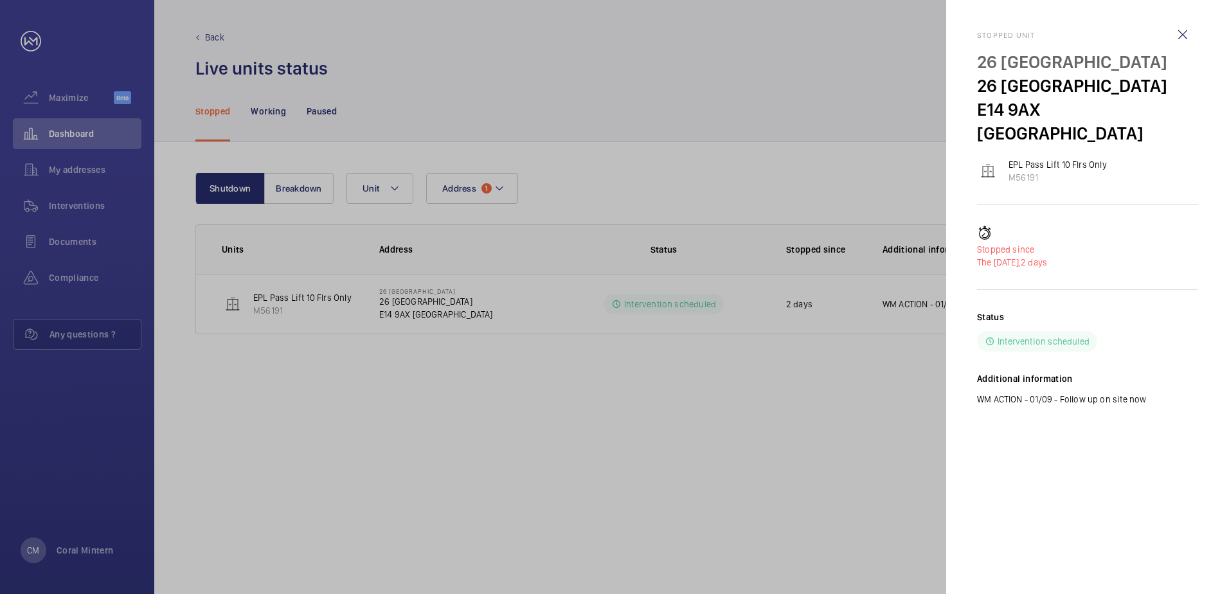
click at [967, 37] on mat-sidenav "Stopped [STREET_ADDRESS] EPL Pass Lift 10 Flrs Only M56191 Stopped since The [D…" at bounding box center [1087, 297] width 283 height 594
drag, startPoint x: 967, startPoint y: 37, endPoint x: 1151, endPoint y: 370, distance: 380.4
click at [1151, 370] on mat-sidenav "Stopped [STREET_ADDRESS] EPL Pass Lift 10 Flrs Only M56191 Stopped since The [D…" at bounding box center [1087, 297] width 283 height 594
copy div "Stopped [STREET_ADDRESS] EPL Pass Lift 10 Flrs Only M56191 Stopped since The [D…"
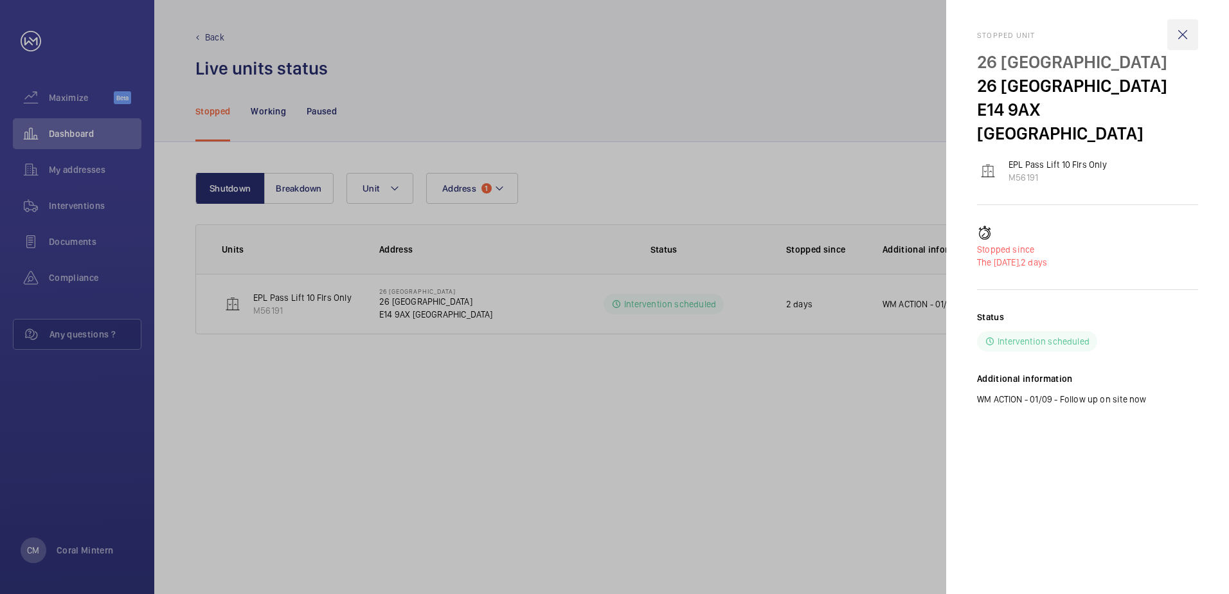
click at [1187, 26] on wm-front-icon-button at bounding box center [1182, 34] width 31 height 31
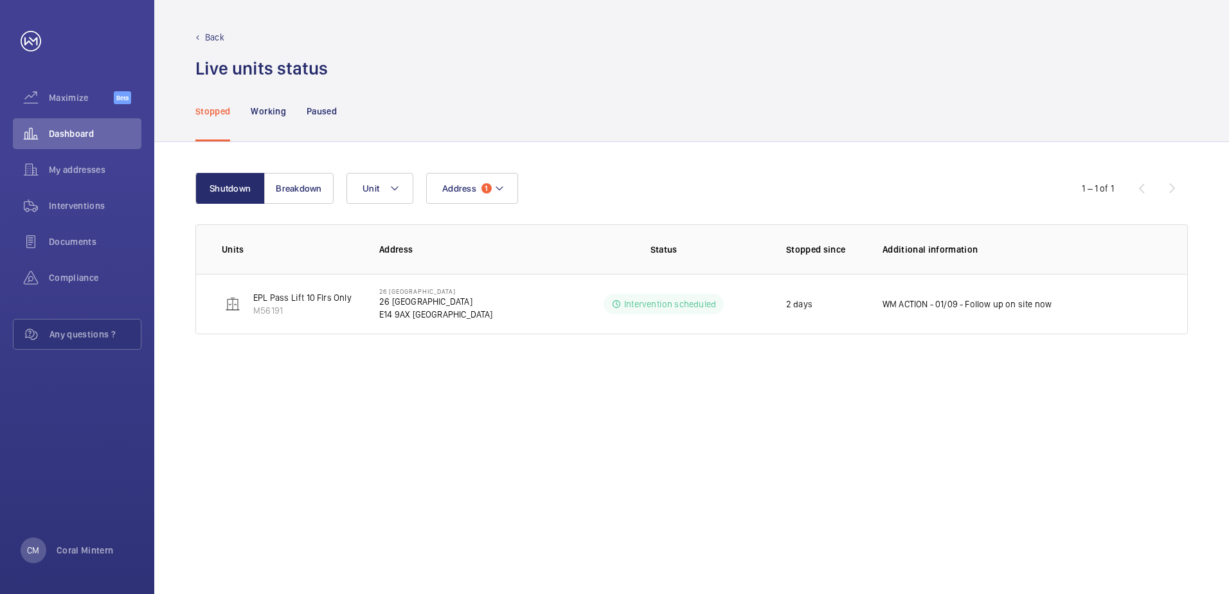
click at [1187, 28] on mat-sidenav-container "Maximize Beta Dashboard My addresses Interventions Documents Compliance Any que…" at bounding box center [614, 297] width 1229 height 594
